Goal: Find specific page/section: Find specific page/section

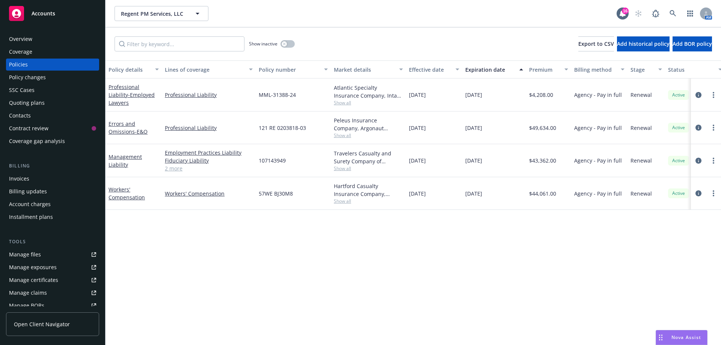
click at [39, 256] on div "Manage files" at bounding box center [25, 255] width 32 height 12
